Goal: Share content: Share content

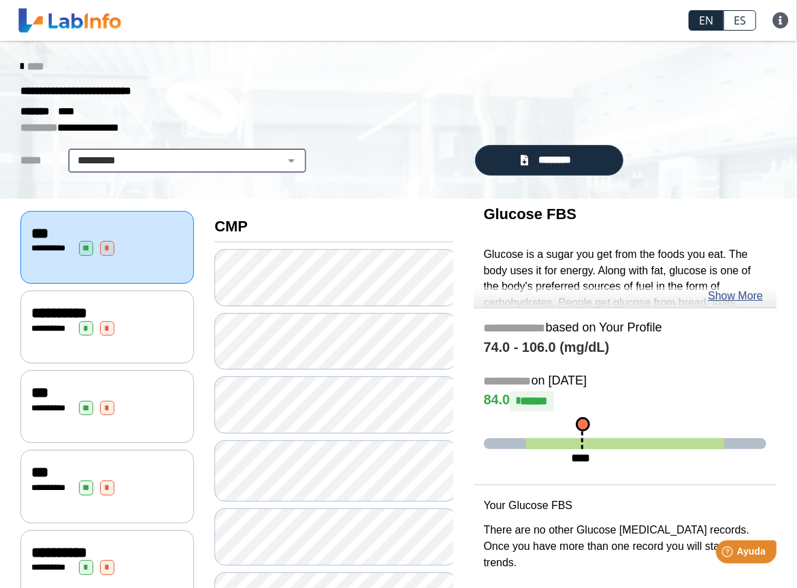
click at [287, 155] on select "**********" at bounding box center [187, 161] width 230 height 16
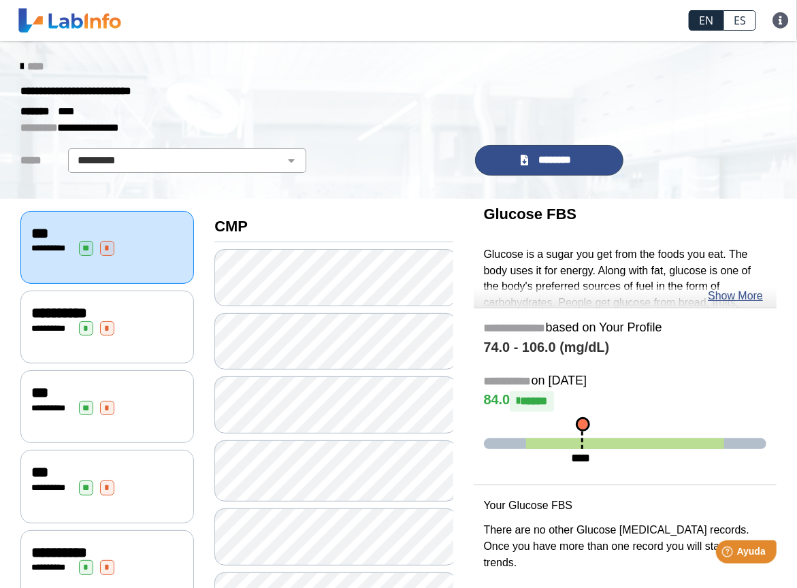
click at [549, 165] on span "********" at bounding box center [555, 160] width 46 height 15
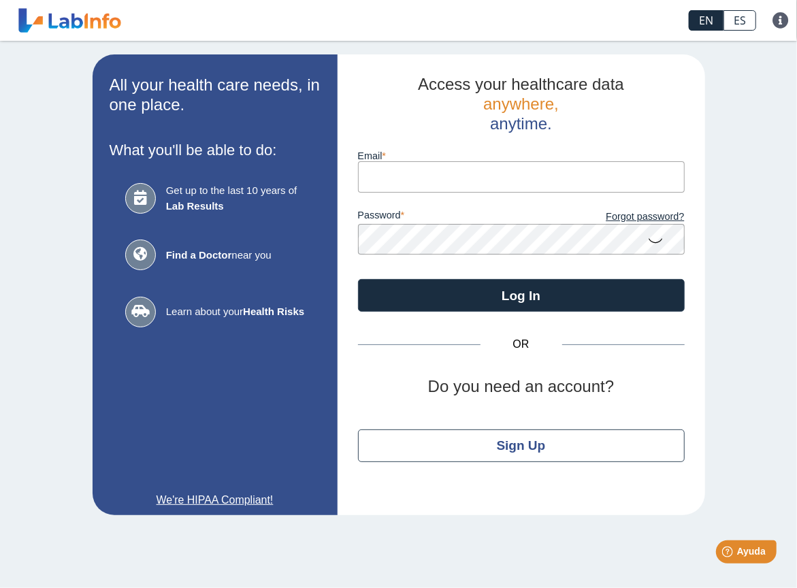
type input "[EMAIL_ADDRESS][DOMAIN_NAME]"
click at [656, 244] on icon at bounding box center [656, 240] width 16 height 27
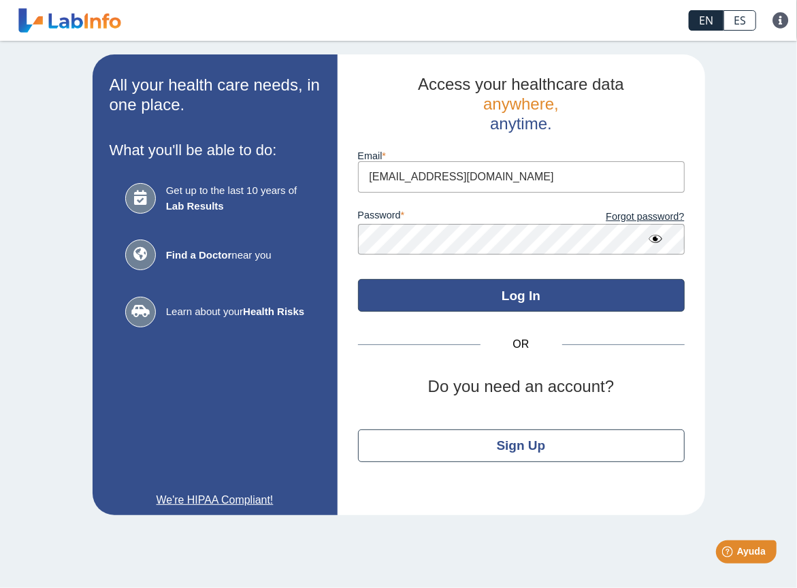
click at [628, 297] on button "Log In" at bounding box center [521, 295] width 327 height 33
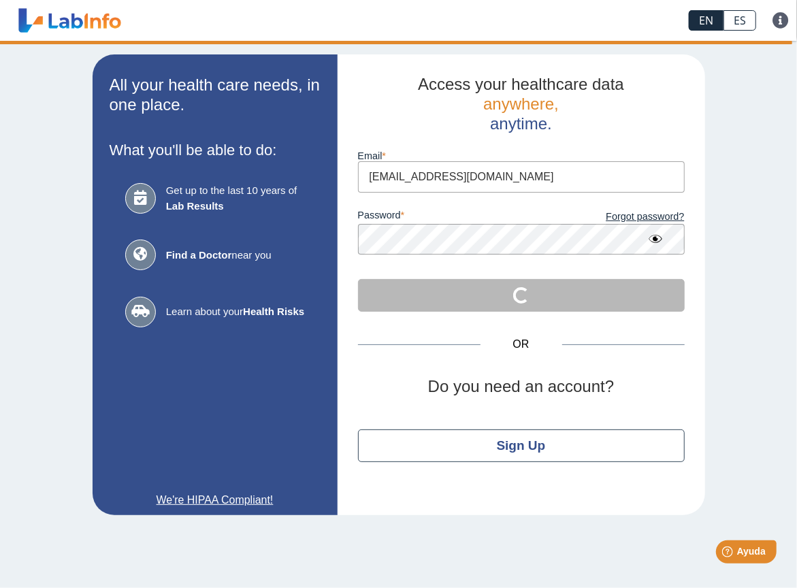
click at [654, 241] on icon at bounding box center [656, 239] width 16 height 25
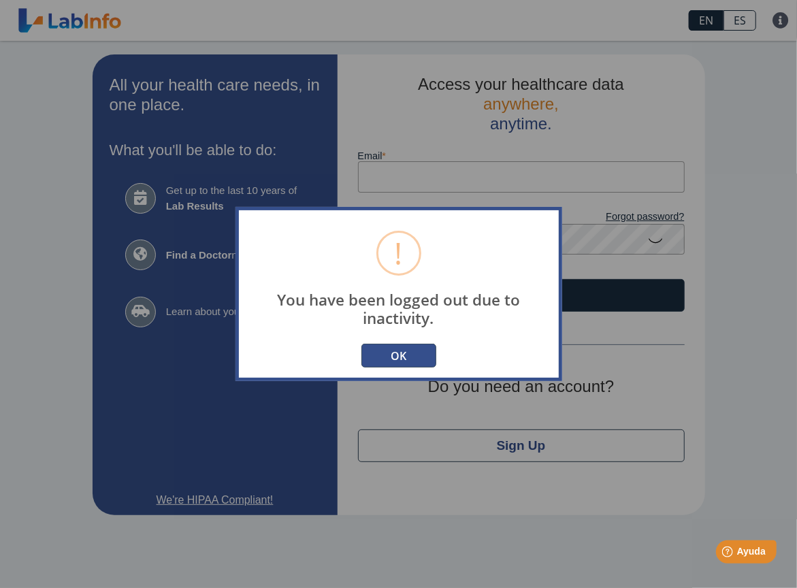
click at [416, 350] on button "OK" at bounding box center [399, 356] width 75 height 24
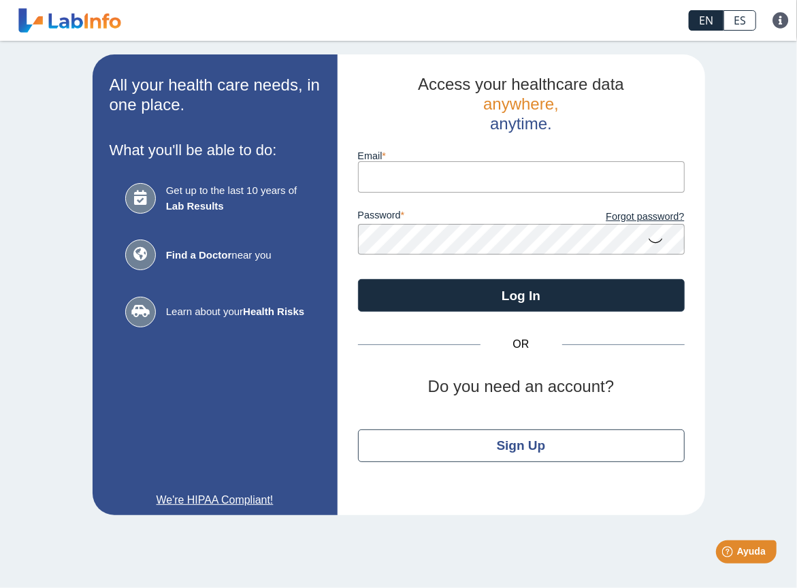
click at [567, 182] on input "Email" at bounding box center [521, 176] width 327 height 31
type input "[EMAIL_ADDRESS][DOMAIN_NAME]"
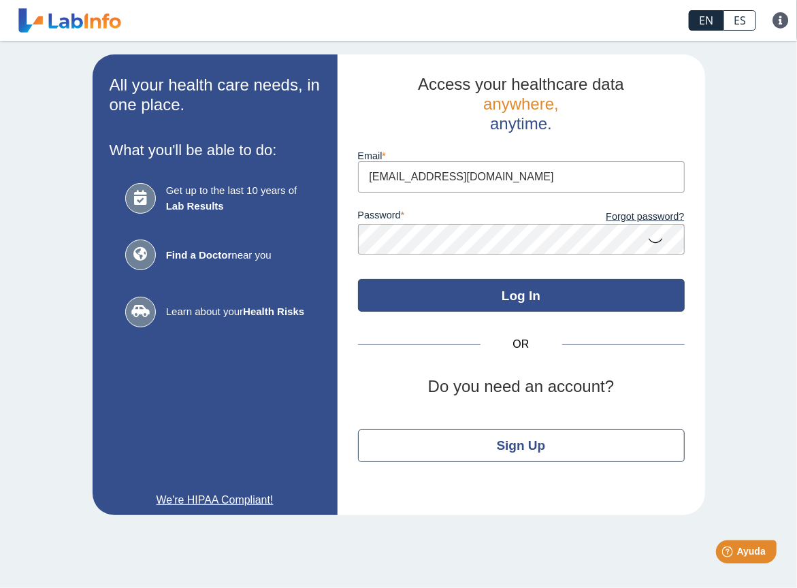
click at [544, 302] on button "Log In" at bounding box center [521, 295] width 327 height 33
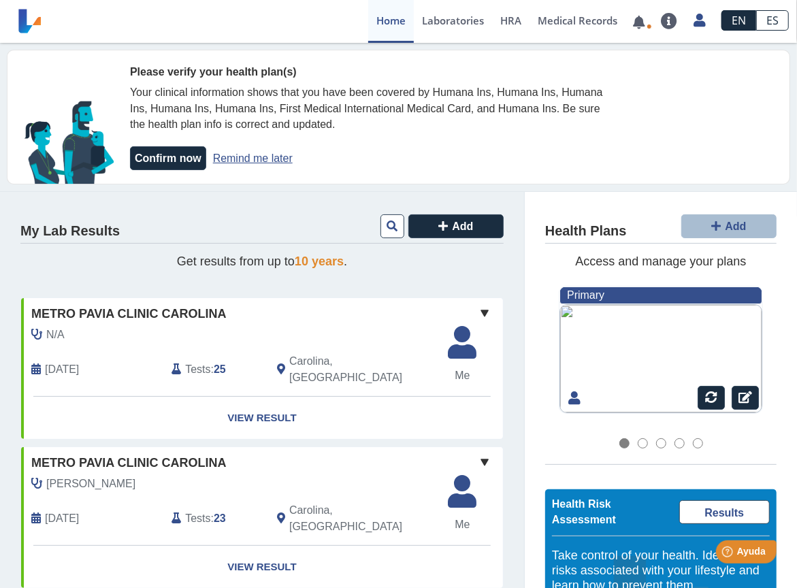
click at [256, 158] on link "Remind me later" at bounding box center [253, 159] width 80 height 12
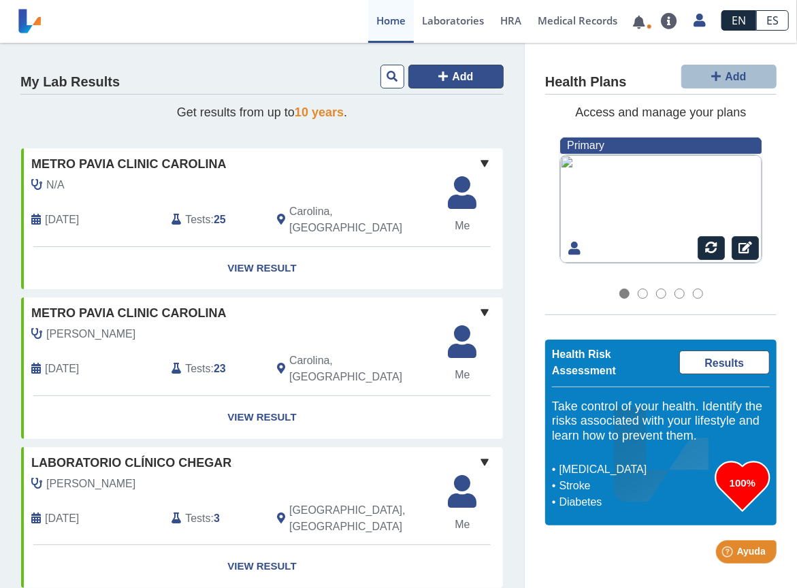
click at [426, 69] on button "Add" at bounding box center [456, 77] width 95 height 24
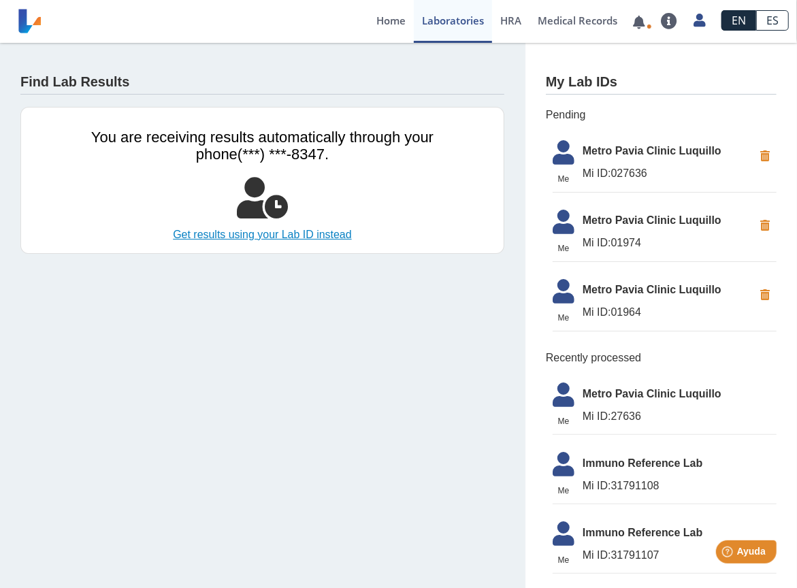
click at [326, 236] on link "Get results using your Lab ID instead" at bounding box center [262, 235] width 373 height 16
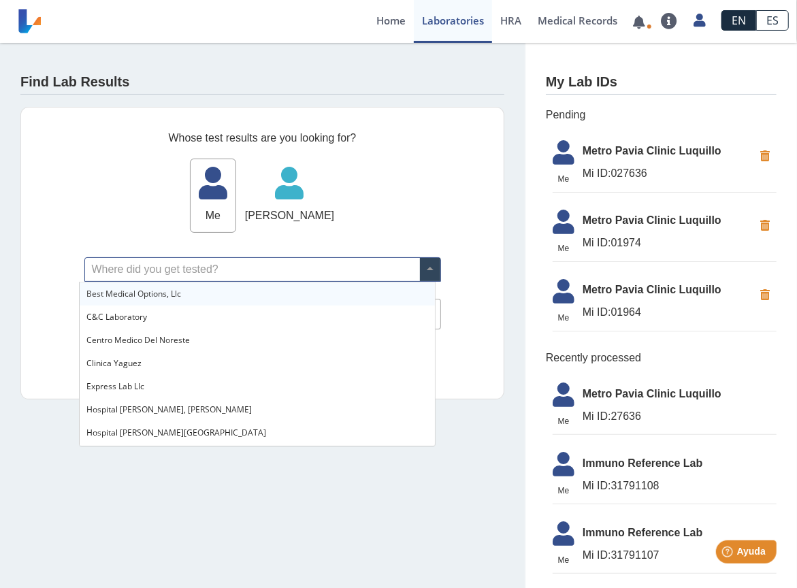
click at [159, 265] on input "text" at bounding box center [262, 269] width 355 height 23
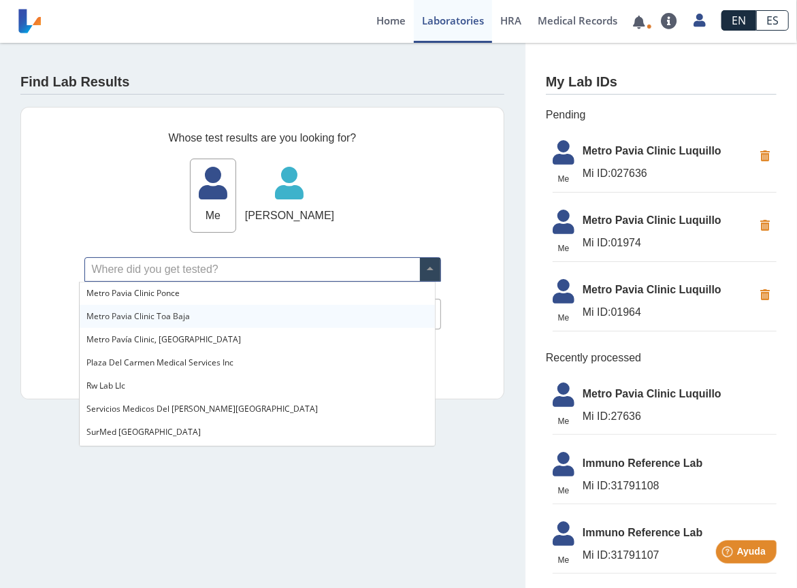
scroll to position [1021, 0]
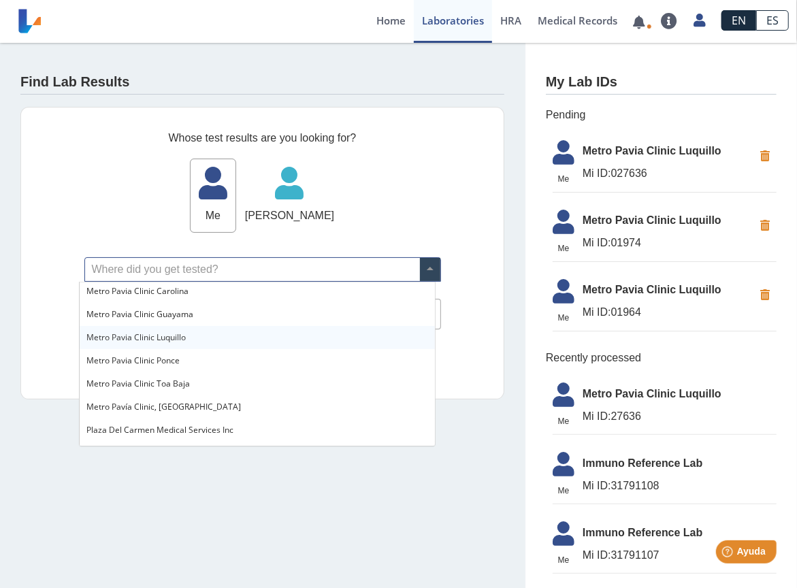
click at [180, 339] on span "Metro Pavia Clinic Luquillo" at bounding box center [135, 338] width 99 height 12
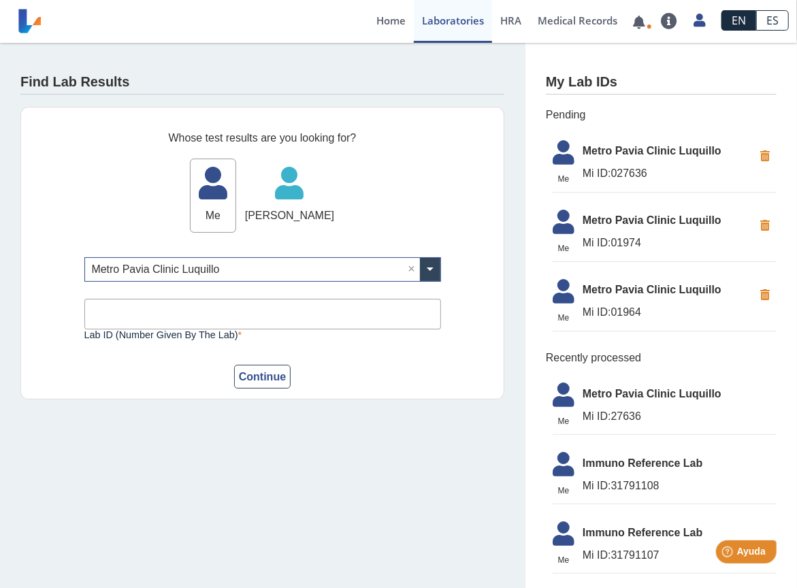
click at [187, 322] on input "Lab ID (number given by the lab)" at bounding box center [262, 314] width 357 height 31
type input "27636"
click at [234, 365] on button "Continue" at bounding box center [262, 377] width 57 height 24
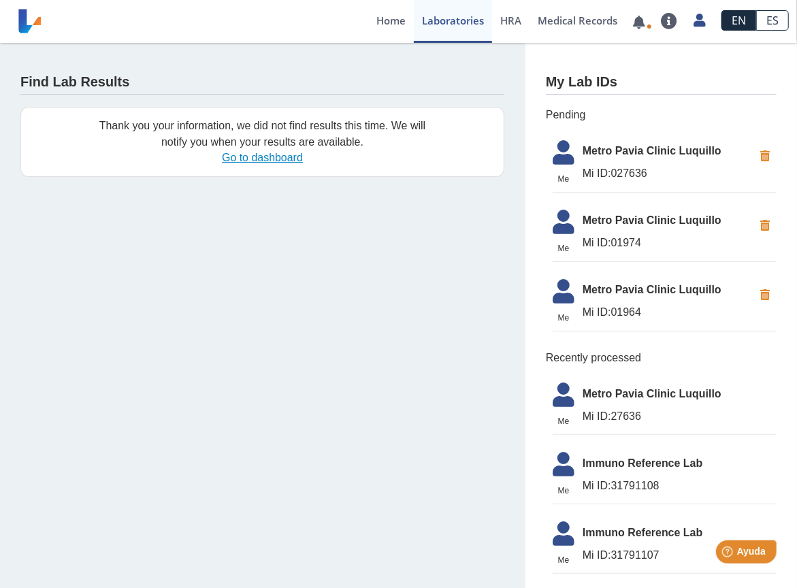
click at [263, 160] on link "Go to dashboard" at bounding box center [262, 158] width 81 height 12
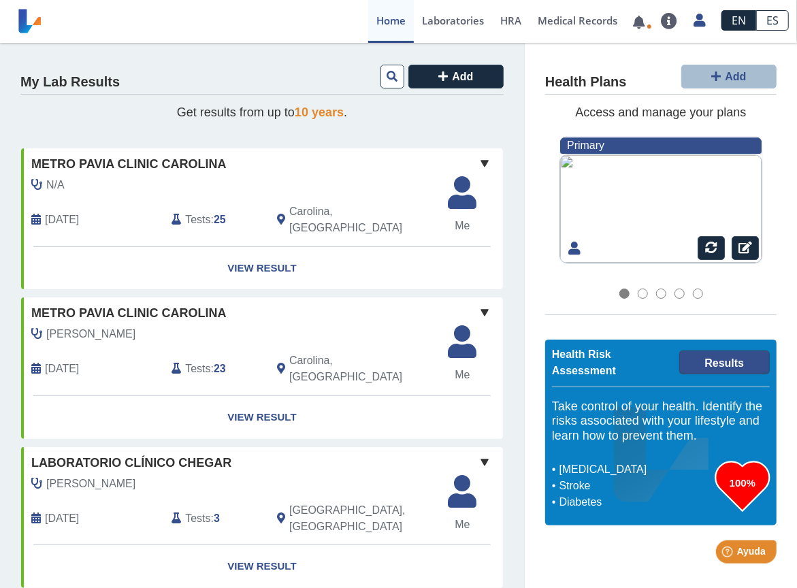
click at [726, 365] on link "Results" at bounding box center [724, 363] width 91 height 24
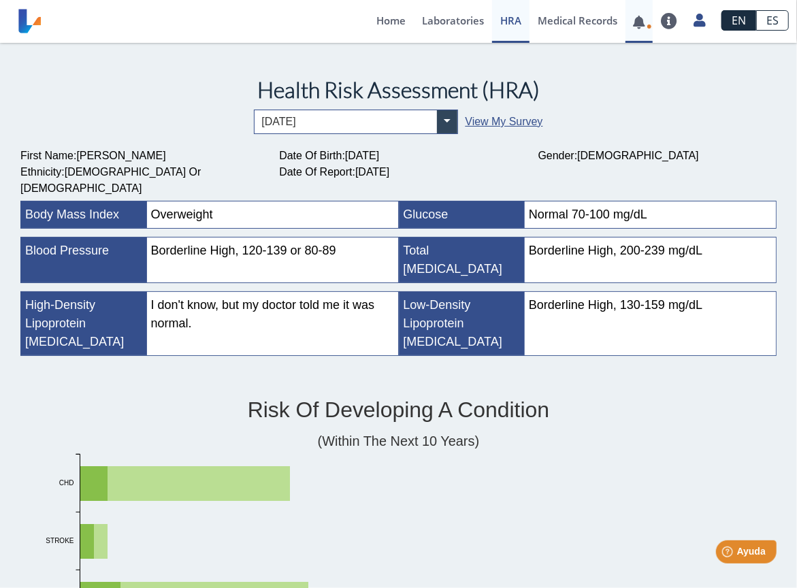
click at [639, 17] on link at bounding box center [640, 22] width 28 height 10
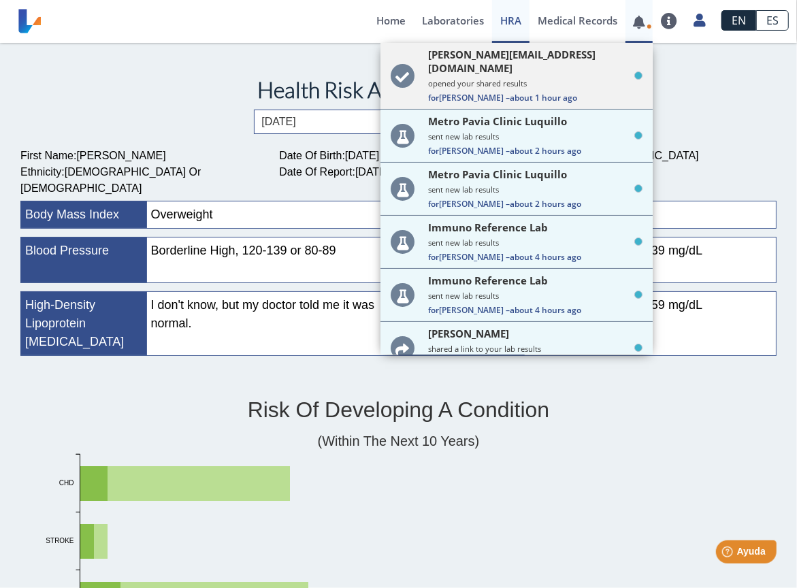
click at [565, 78] on small "opened your shared results" at bounding box center [535, 83] width 214 height 10
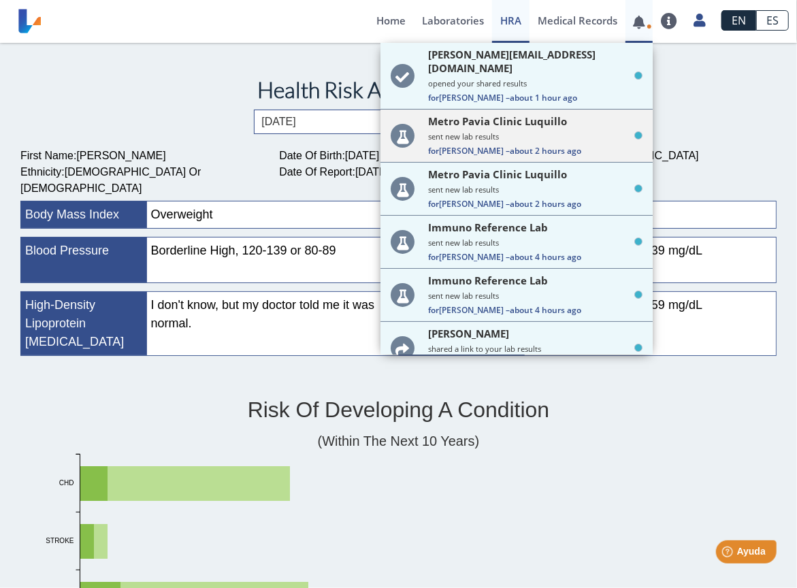
click at [524, 131] on small "sent new lab results" at bounding box center [535, 136] width 214 height 10
click at [524, 120] on link "View My Survey" at bounding box center [504, 122] width 78 height 12
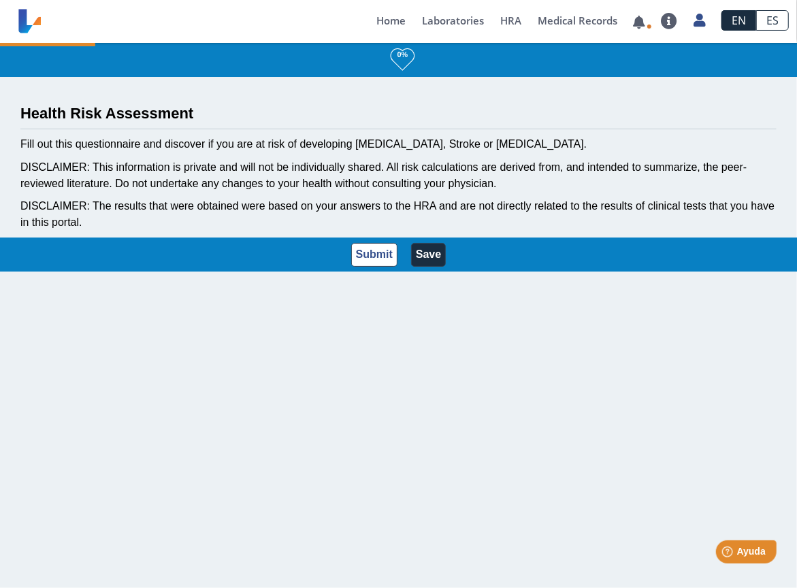
select select "5: 231"
select select "12: 273"
select select "7: 280"
select select "1: 133"
select select "24: 191"
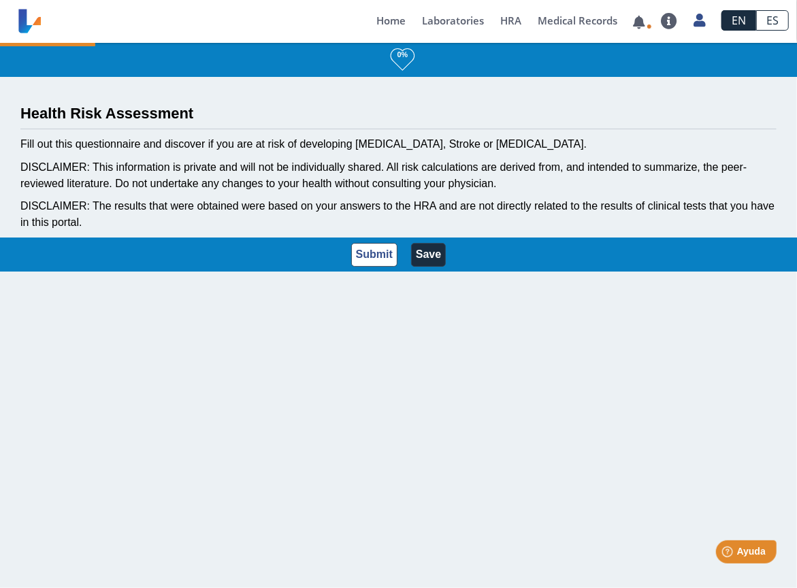
select select "3: 145"
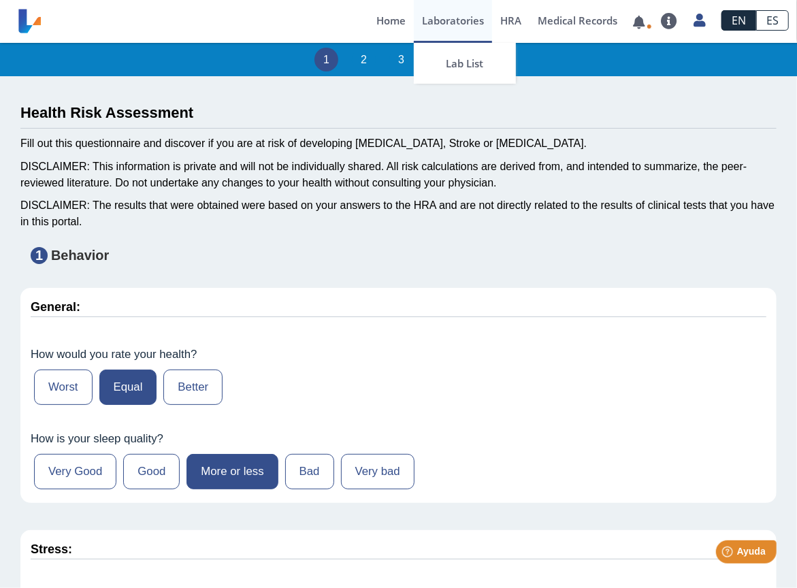
click at [460, 17] on link "Laboratories" at bounding box center [453, 21] width 78 height 43
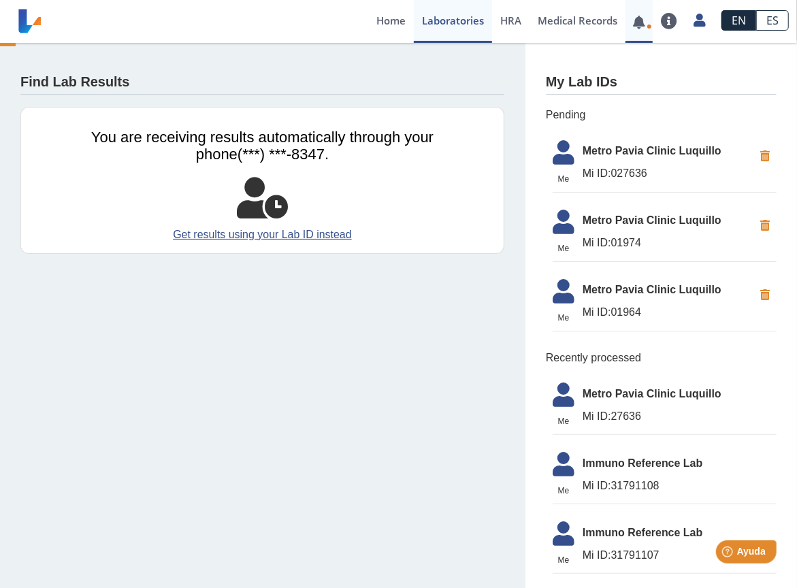
click at [639, 17] on link at bounding box center [640, 22] width 28 height 10
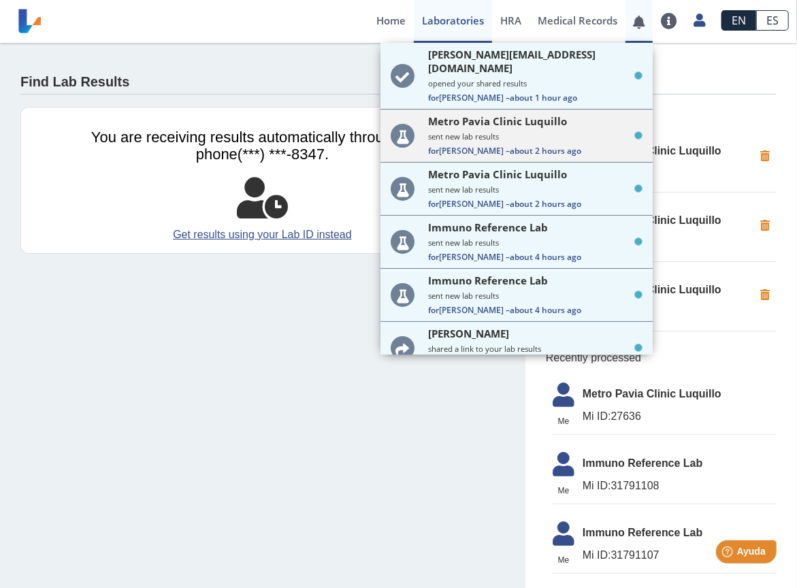
click at [620, 118] on div "Metro Pavia Clinic Luquillo sent new lab results For [PERSON_NAME] – about 2 ho…" at bounding box center [535, 135] width 214 height 42
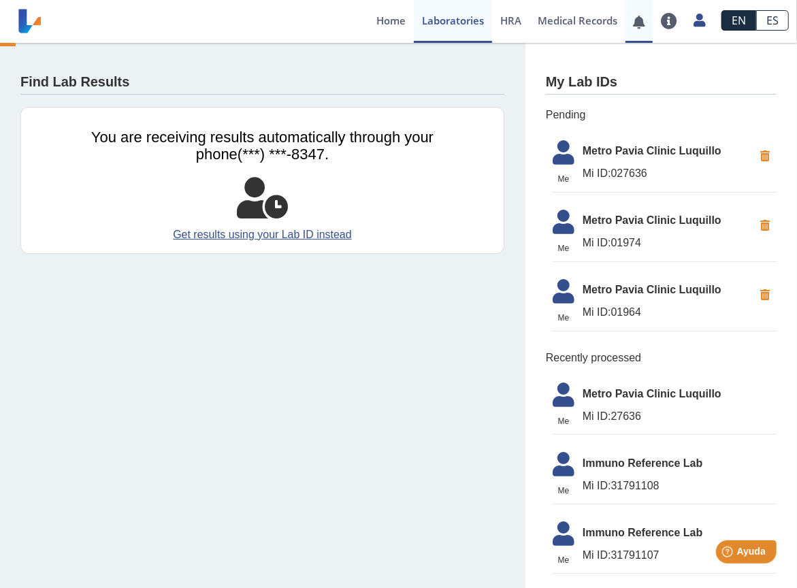
click at [620, 118] on span "Pending" at bounding box center [661, 115] width 231 height 16
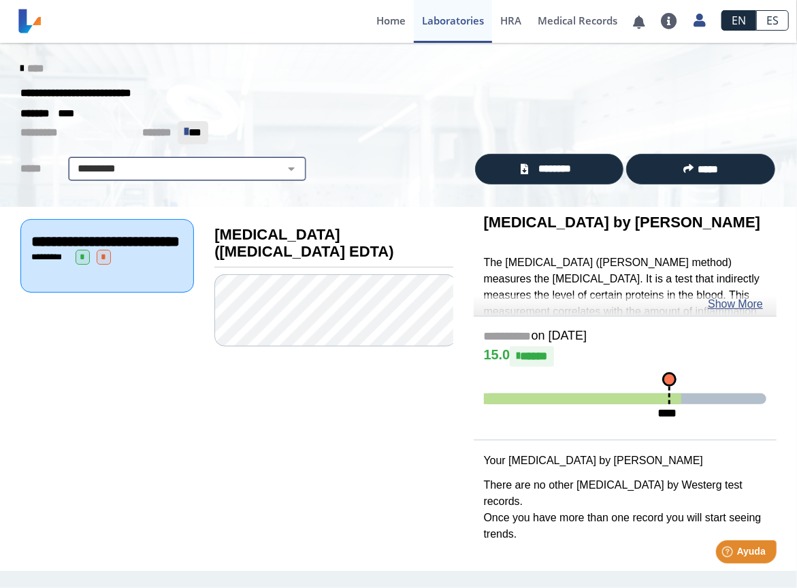
click at [290, 166] on select "**********" at bounding box center [187, 169] width 230 height 16
select select "**********"
click at [72, 161] on select "**********" at bounding box center [187, 169] width 230 height 16
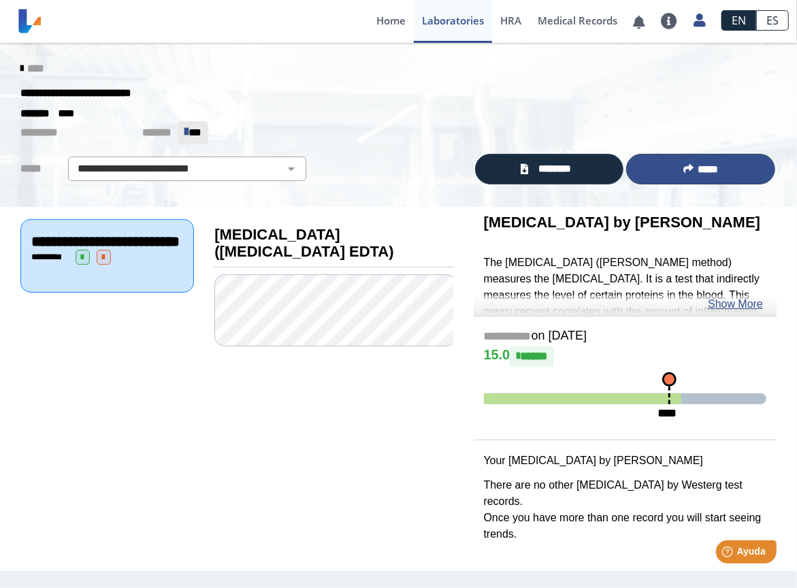
click at [692, 182] on button "*****" at bounding box center [700, 169] width 149 height 31
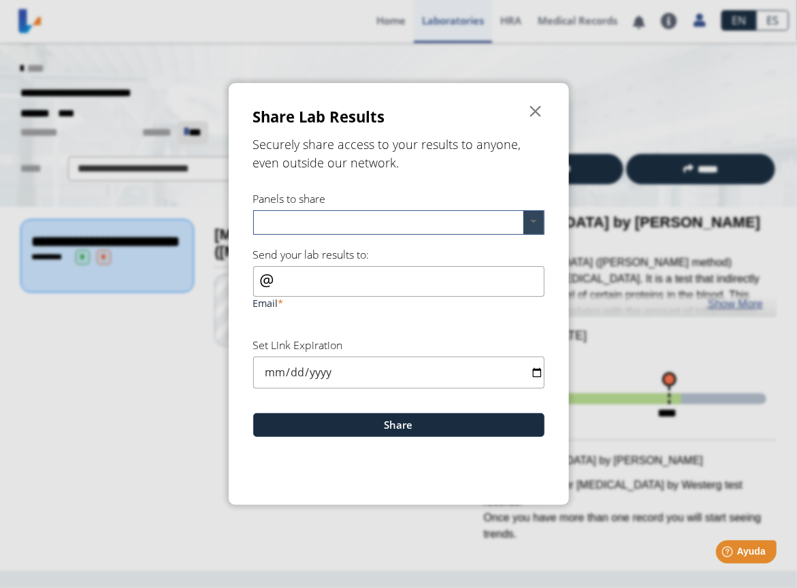
click at [536, 218] on span at bounding box center [534, 222] width 20 height 23
click at [357, 246] on span "[MEDICAL_DATA] ([MEDICAL_DATA] EDTA)" at bounding box center [342, 246] width 163 height 12
click at [321, 280] on input "Email" at bounding box center [398, 281] width 291 height 31
type input "[PERSON_NAME][EMAIL_ADDRESS][DOMAIN_NAME]"
click at [532, 371] on input "date" at bounding box center [398, 373] width 291 height 32
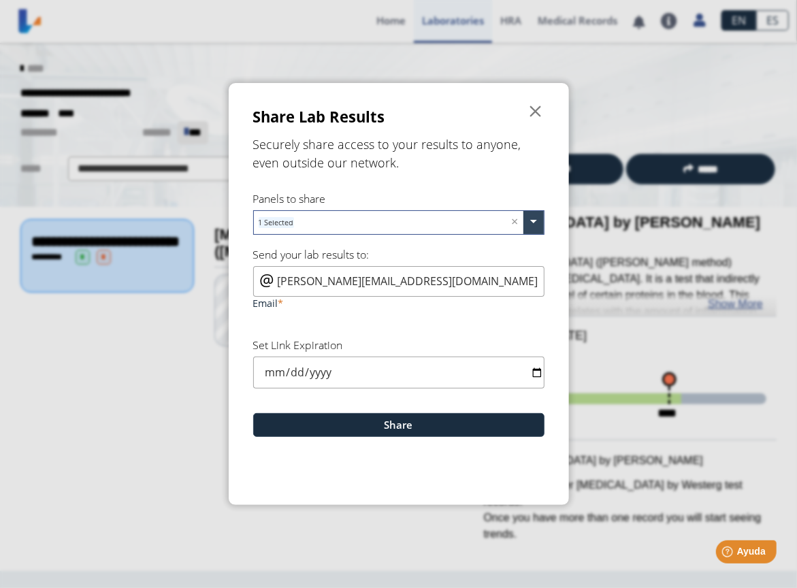
type input "[DATE]"
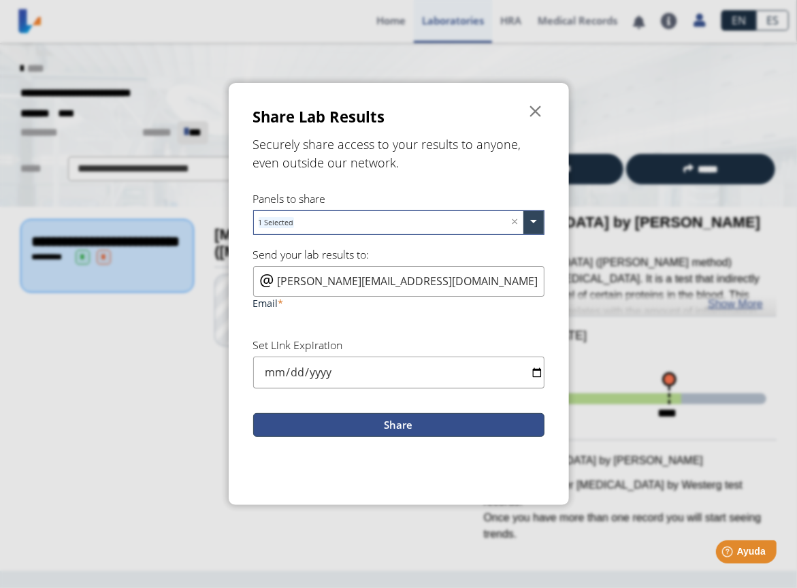
click at [423, 428] on button "Share" at bounding box center [398, 425] width 291 height 24
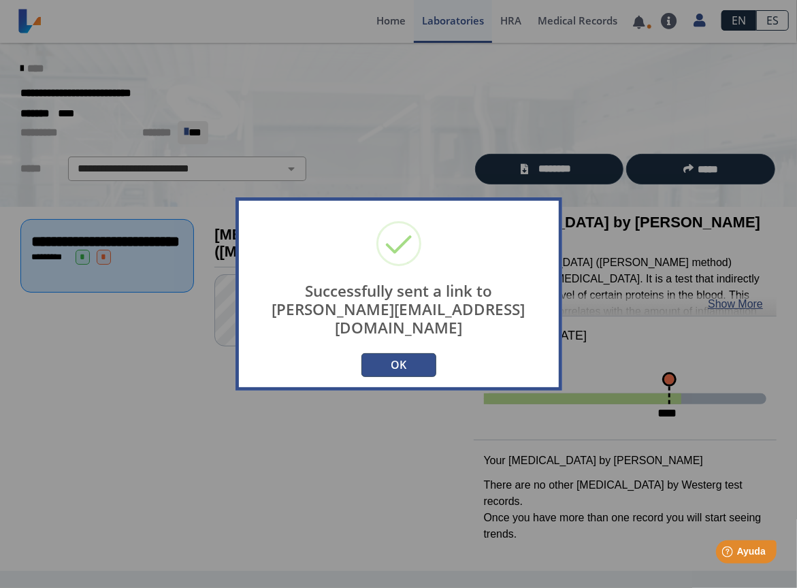
click at [419, 362] on button "OK" at bounding box center [399, 365] width 75 height 24
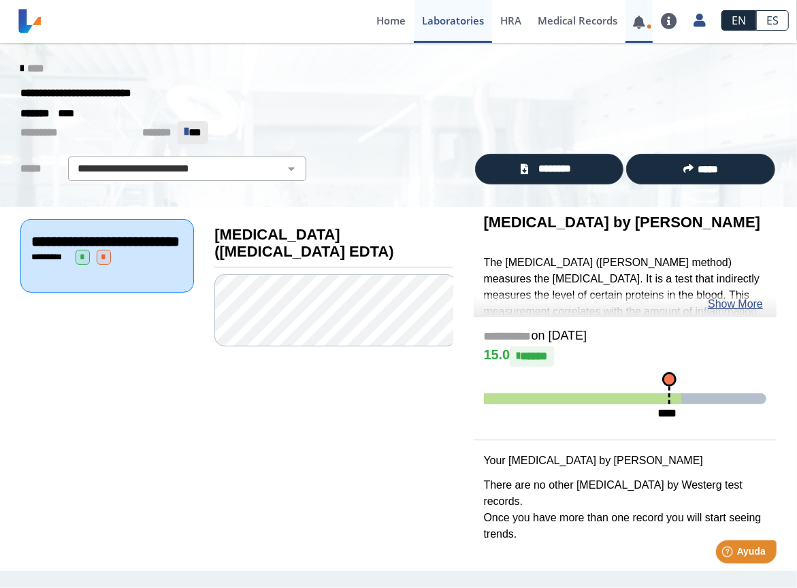
click at [647, 22] on link at bounding box center [640, 22] width 28 height 10
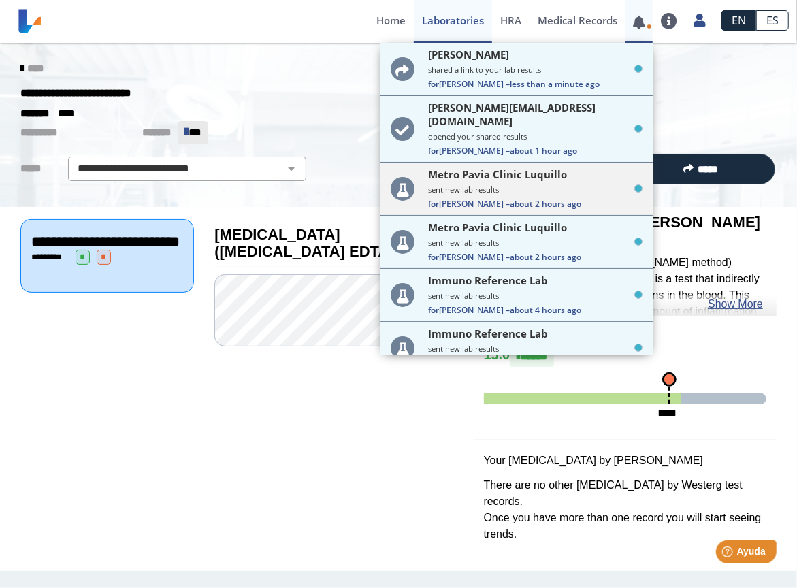
click at [526, 184] on div "Metro Pavia Clinic Luquillo sent new lab results For [PERSON_NAME] – about 2 ho…" at bounding box center [535, 188] width 214 height 42
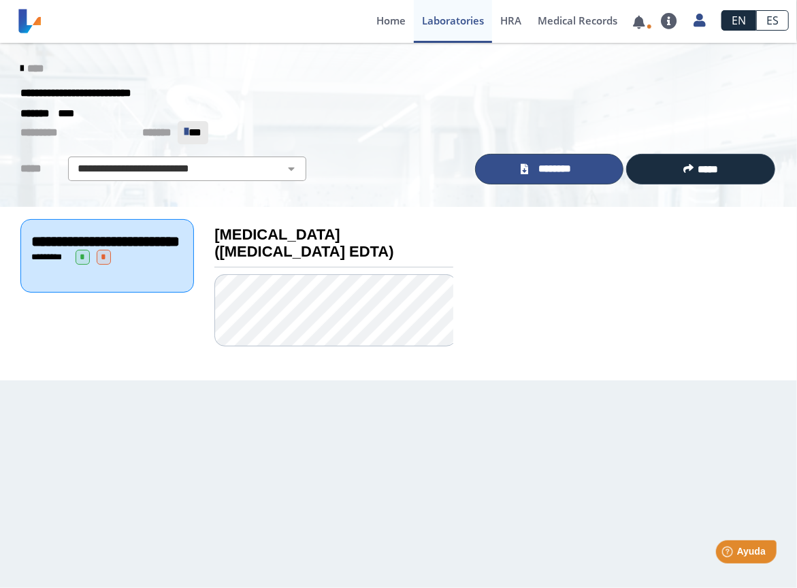
click at [575, 170] on span "********" at bounding box center [555, 168] width 46 height 15
click at [532, 89] on div "**********" at bounding box center [398, 93] width 777 height 25
click at [638, 20] on link at bounding box center [640, 22] width 28 height 10
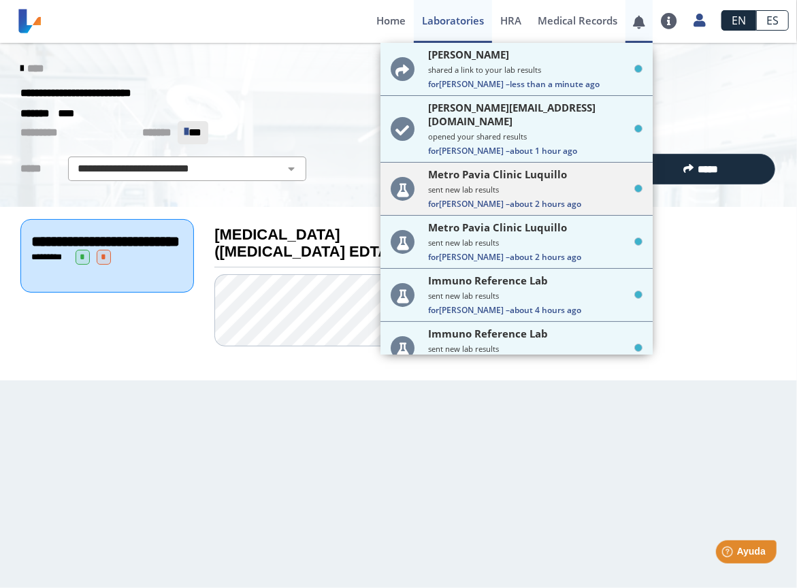
click at [504, 185] on small "sent new lab results" at bounding box center [535, 190] width 214 height 10
click at [405, 177] on icon at bounding box center [403, 189] width 24 height 24
click at [635, 185] on icon at bounding box center [639, 189] width 8 height 8
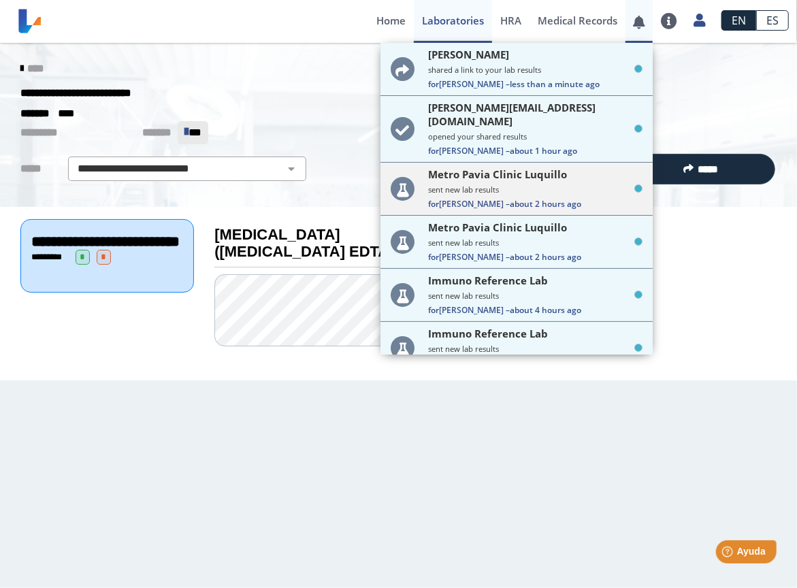
click at [635, 185] on icon at bounding box center [639, 189] width 8 height 8
click at [578, 185] on small "sent new lab results" at bounding box center [535, 190] width 214 height 10
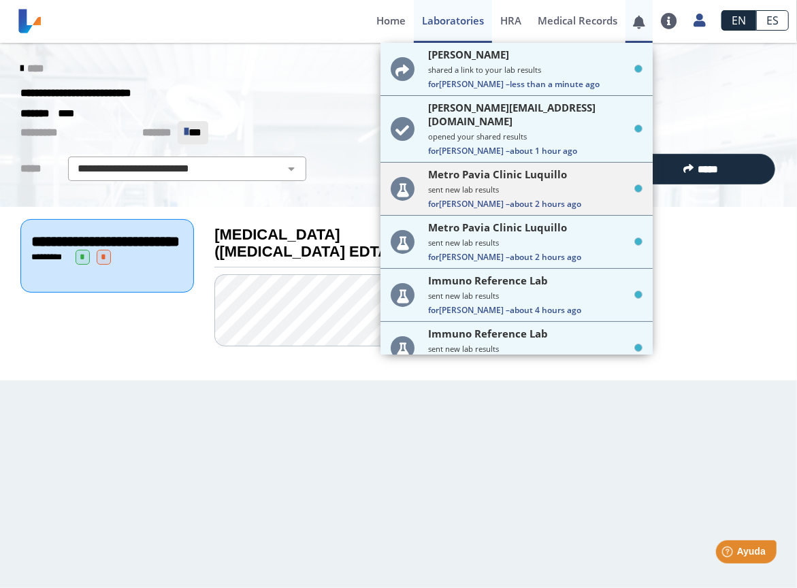
click at [578, 185] on small "sent new lab results" at bounding box center [535, 190] width 214 height 10
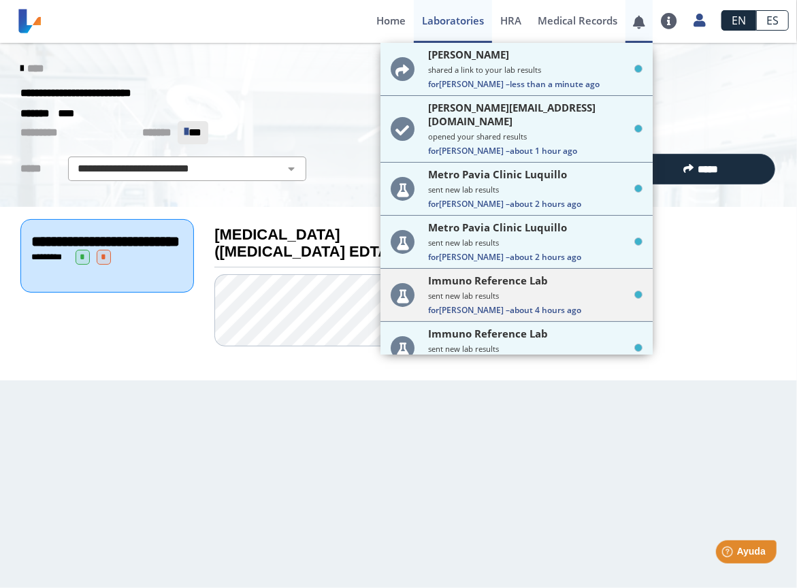
click at [562, 291] on div "Immuno Reference Lab sent new lab results For [PERSON_NAME] – about 4 hours ago" at bounding box center [535, 295] width 214 height 42
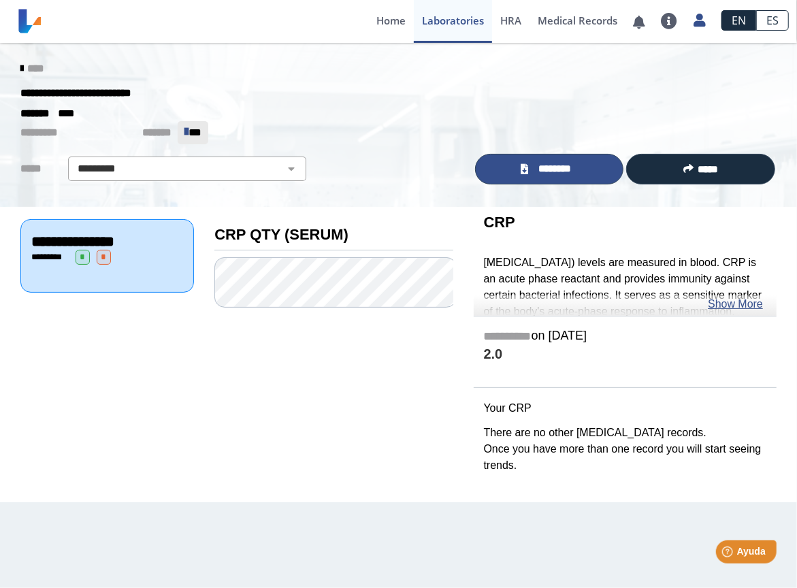
click at [543, 166] on span "********" at bounding box center [555, 168] width 46 height 15
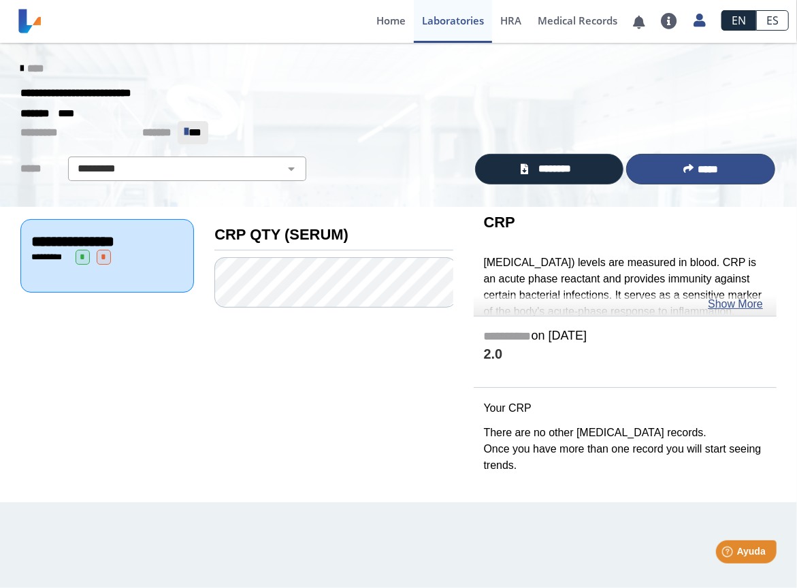
click at [703, 174] on span "*****" at bounding box center [708, 169] width 20 height 10
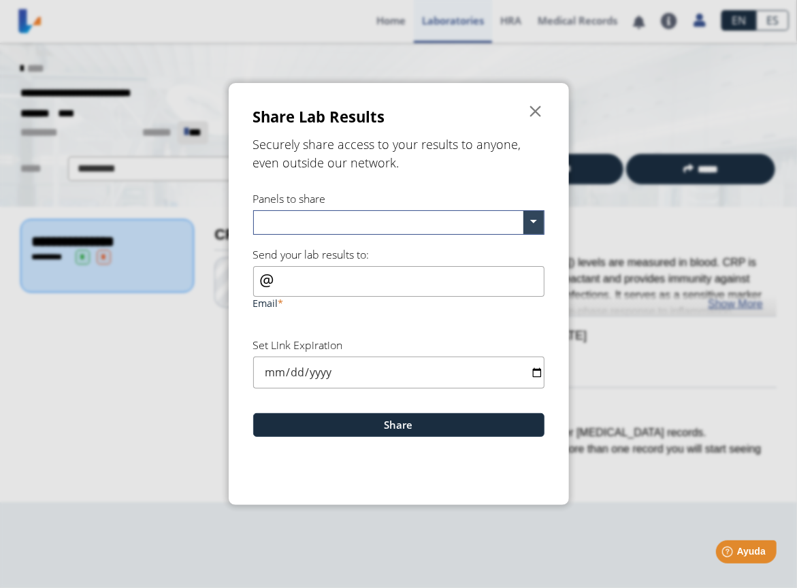
click at [320, 211] on div at bounding box center [389, 222] width 270 height 23
click at [294, 242] on span "CRP QTY (SERUM)" at bounding box center [295, 246] width 68 height 12
click at [287, 289] on input "Email" at bounding box center [398, 281] width 291 height 31
type input "[PERSON_NAME][EMAIL_ADDRESS][DOMAIN_NAME]"
click at [536, 374] on input "date" at bounding box center [398, 373] width 291 height 32
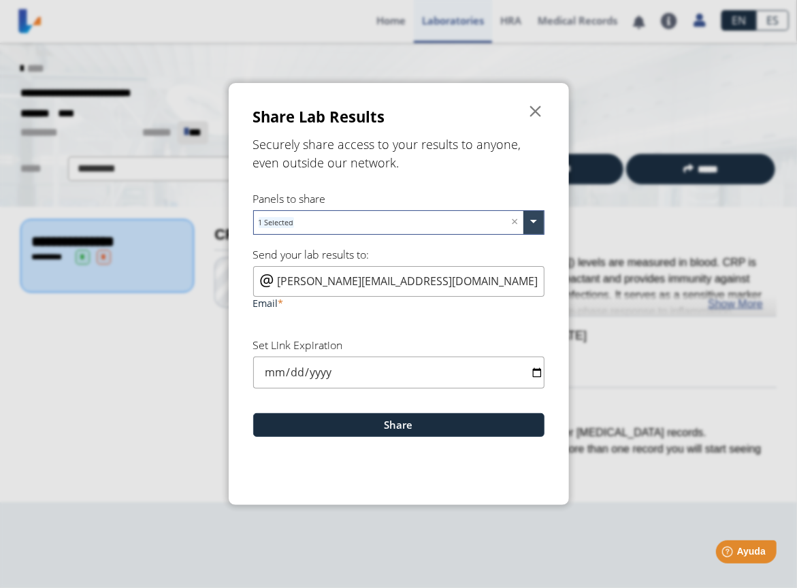
type input "[DATE]"
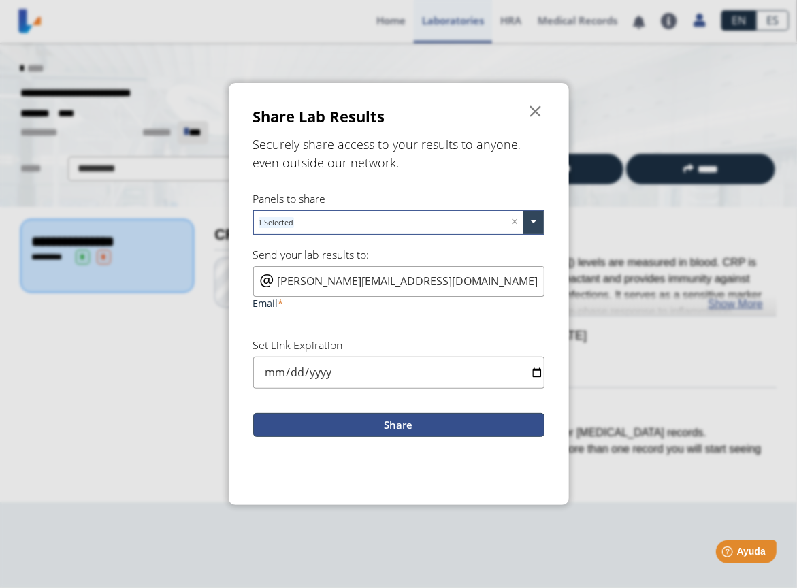
click at [425, 430] on button "Share" at bounding box center [398, 425] width 291 height 24
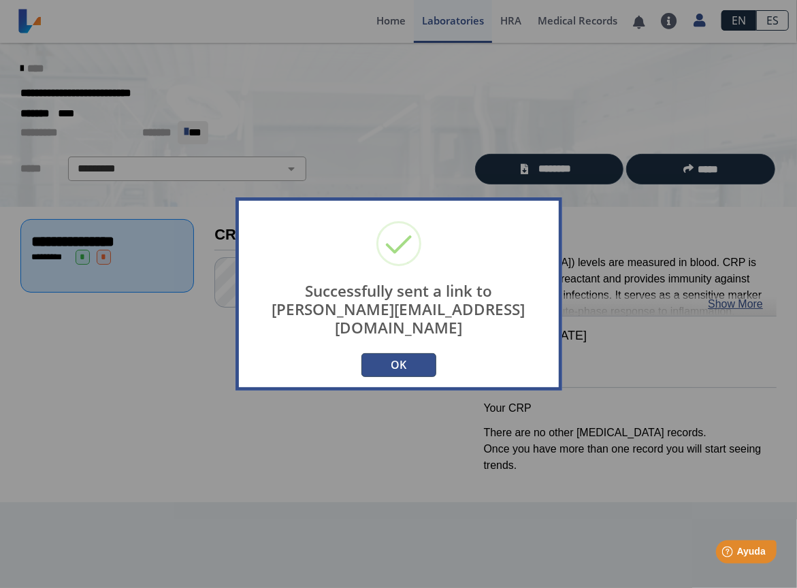
click at [409, 361] on button "OK" at bounding box center [399, 365] width 75 height 24
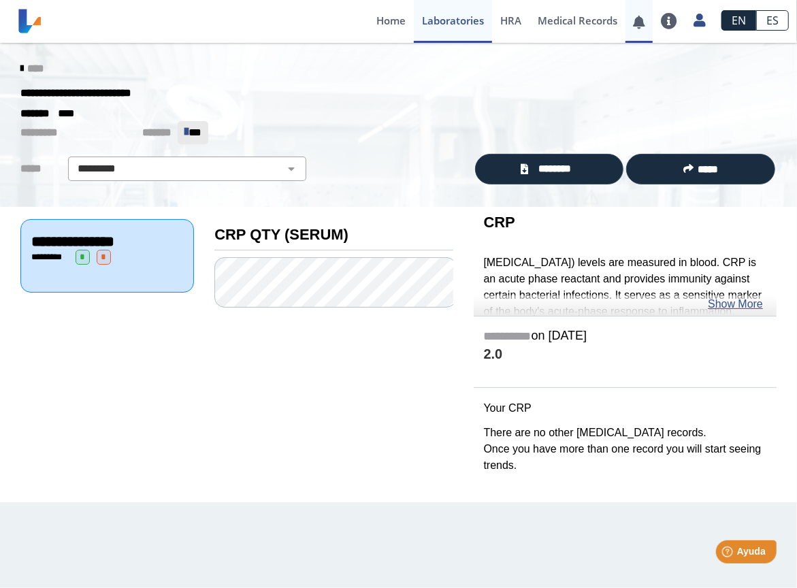
click at [647, 23] on link at bounding box center [640, 22] width 28 height 10
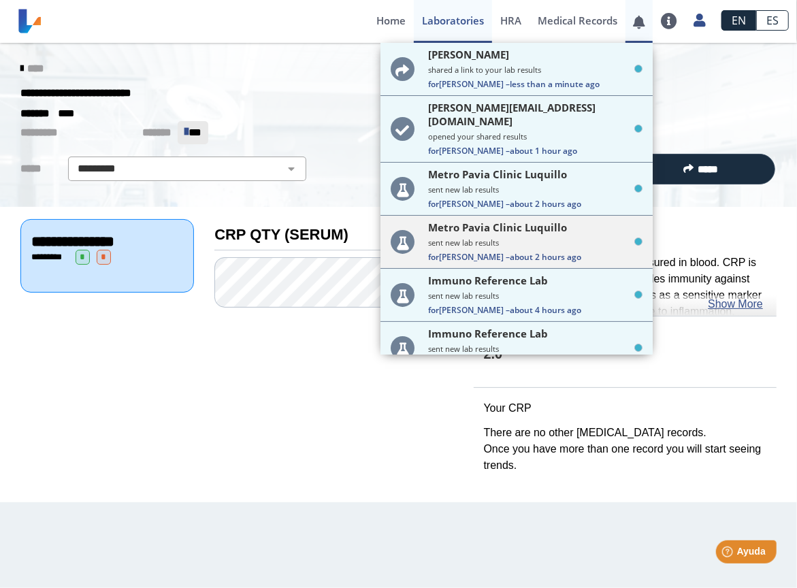
click at [635, 238] on icon at bounding box center [639, 242] width 8 height 8
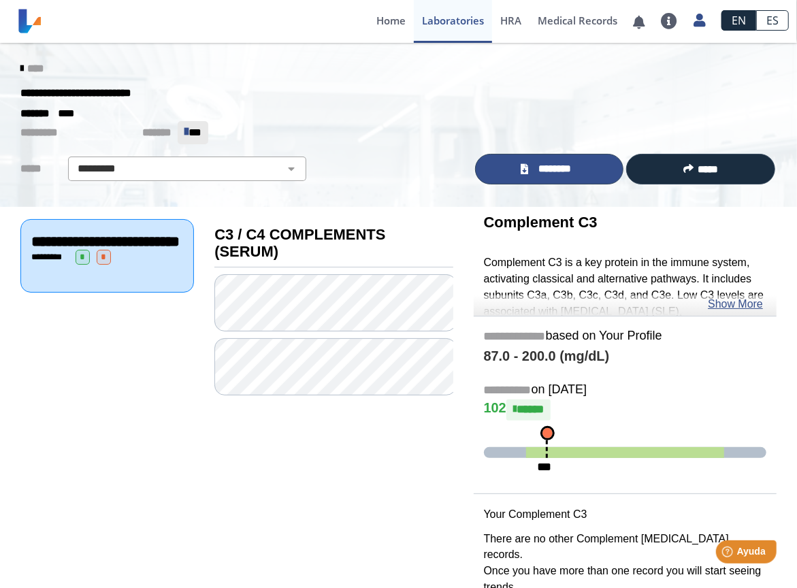
click at [568, 171] on span "********" at bounding box center [555, 168] width 46 height 15
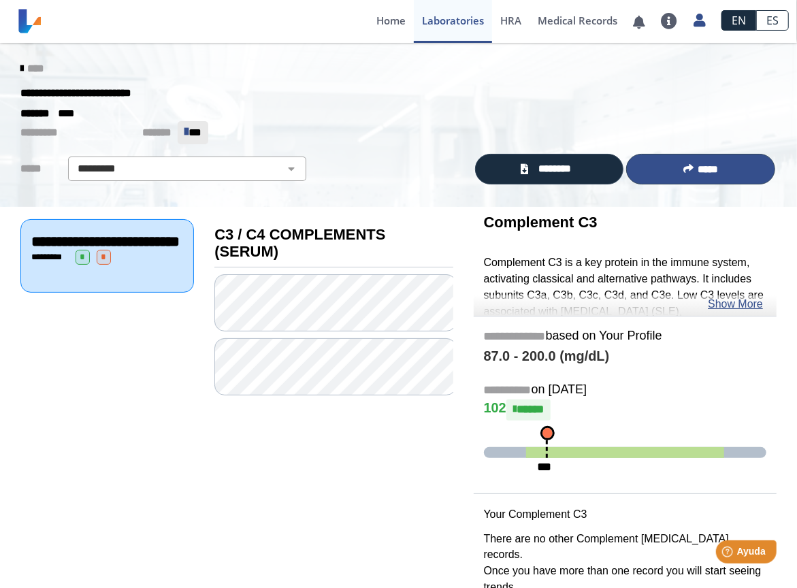
click at [718, 173] on span "*****" at bounding box center [708, 169] width 20 height 10
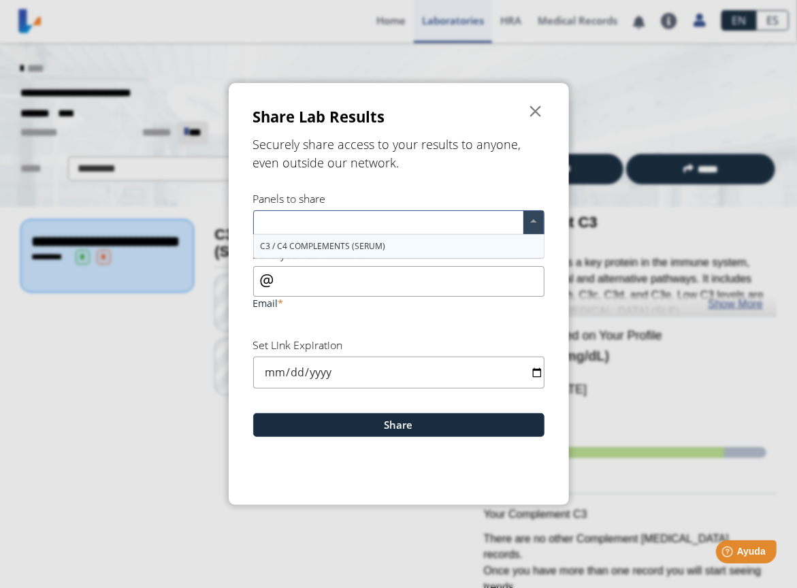
click at [537, 223] on span at bounding box center [534, 222] width 20 height 23
click at [391, 251] on div "C3 / C4 COMPLEMENTS (SERUM)" at bounding box center [399, 246] width 290 height 23
click at [369, 282] on input "Email" at bounding box center [398, 281] width 291 height 31
type input "[PERSON_NAME][EMAIL_ADDRESS][DOMAIN_NAME]"
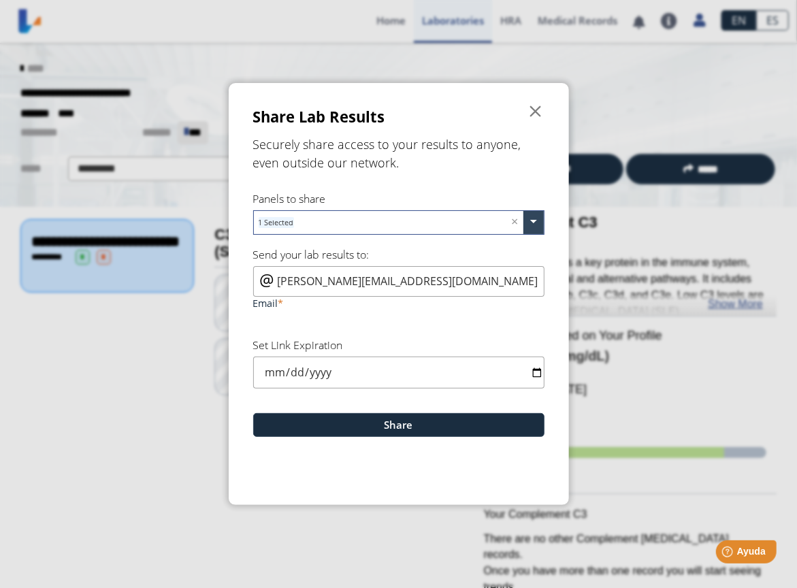
click at [393, 379] on input "date" at bounding box center [398, 373] width 291 height 32
click at [532, 370] on input "date" at bounding box center [398, 373] width 291 height 32
type input "[DATE]"
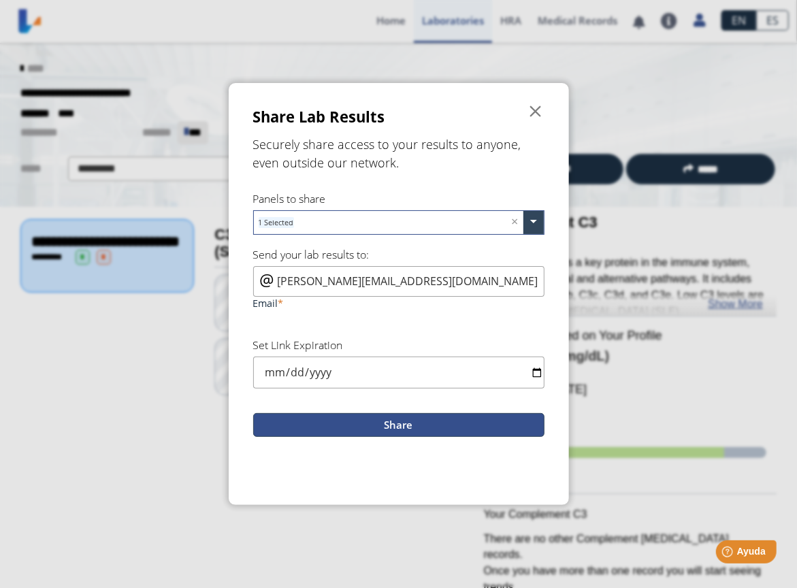
click at [428, 419] on button "Share" at bounding box center [398, 425] width 291 height 24
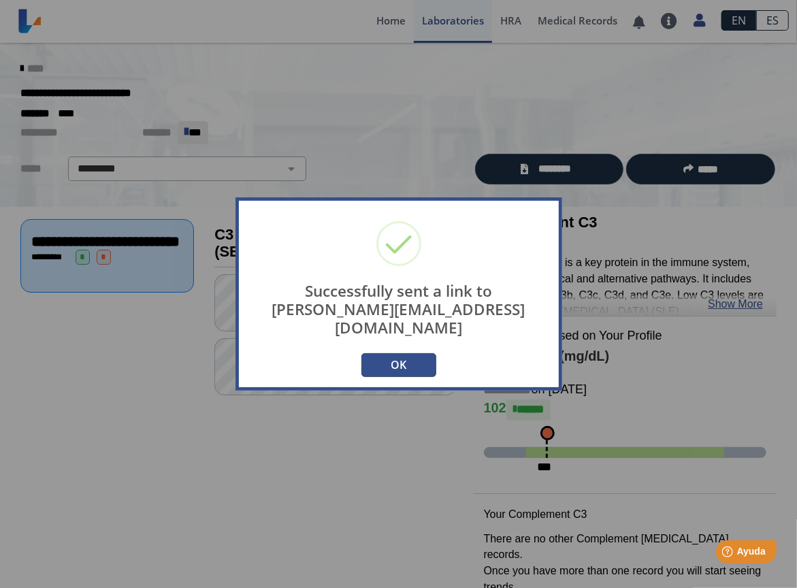
click at [405, 368] on button "OK" at bounding box center [399, 365] width 75 height 24
